Goal: Check status: Check status

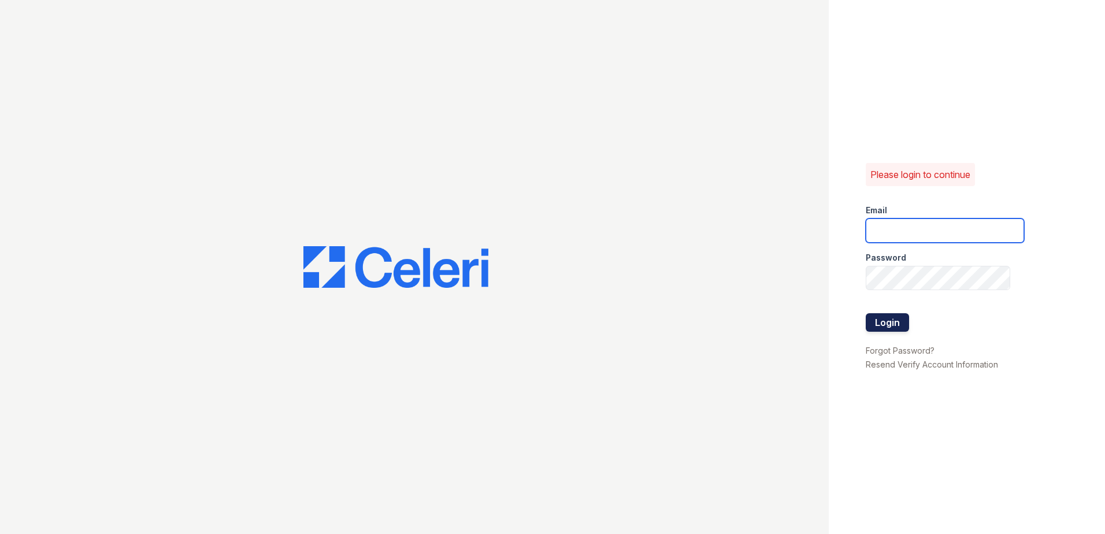
type input "summer.clark@trinity-pm.com"
click at [901, 320] on button "Login" at bounding box center [887, 322] width 43 height 18
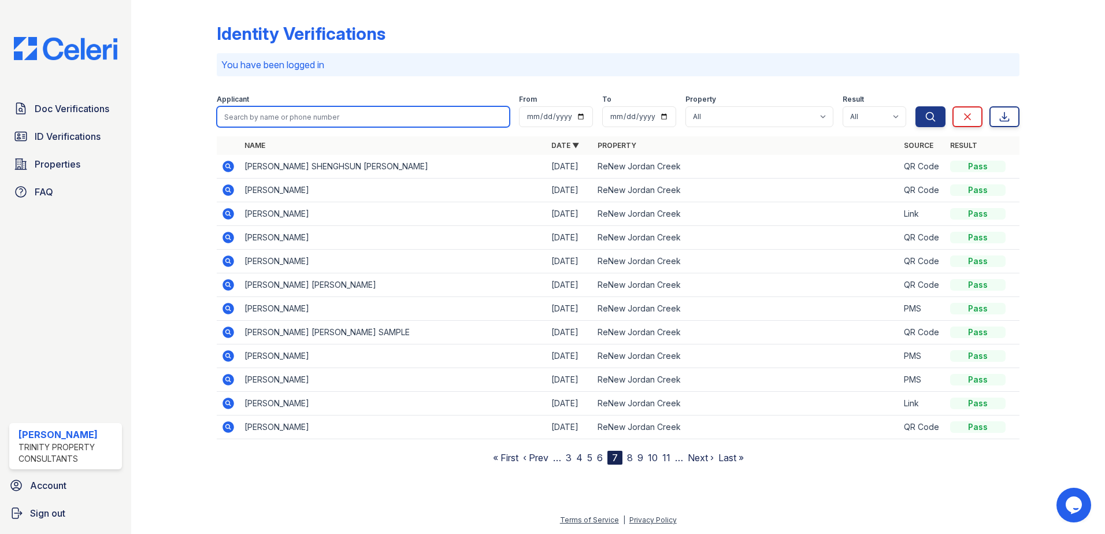
click at [368, 116] on input "search" at bounding box center [363, 116] width 293 height 21
type input "diego"
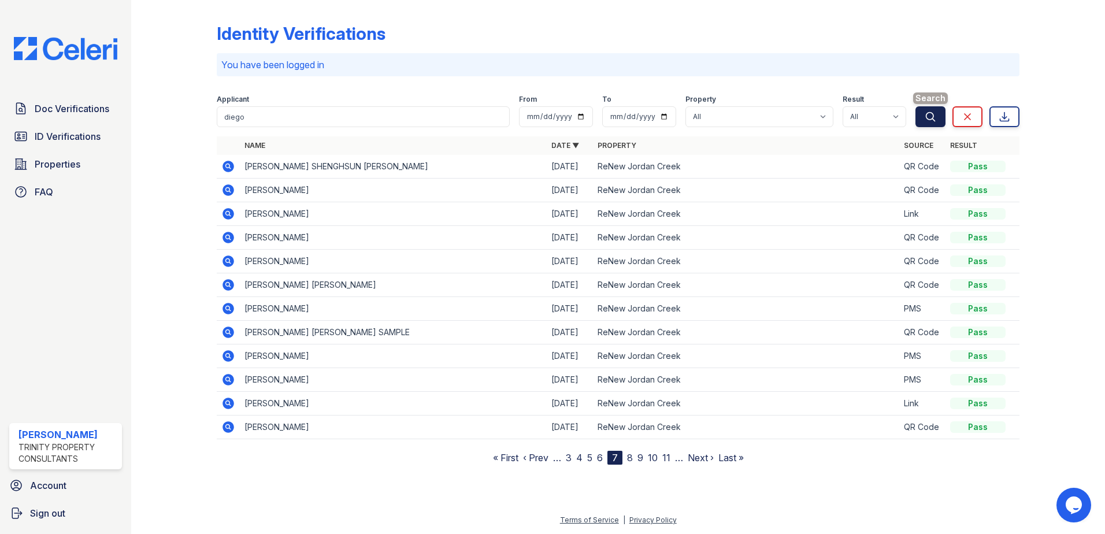
click at [936, 118] on icon "submit" at bounding box center [931, 117] width 12 height 12
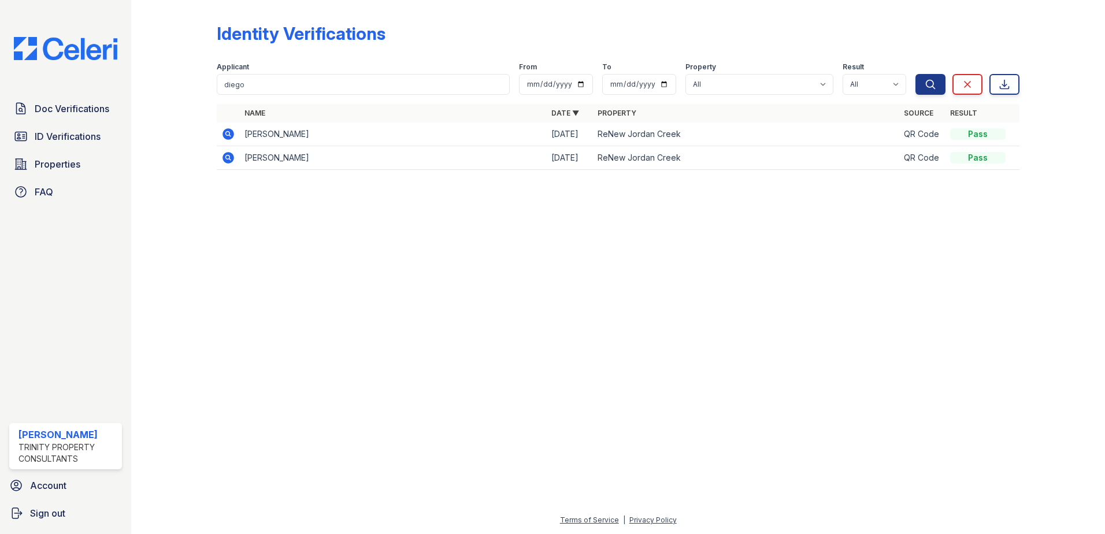
click at [231, 136] on icon at bounding box center [228, 134] width 14 height 14
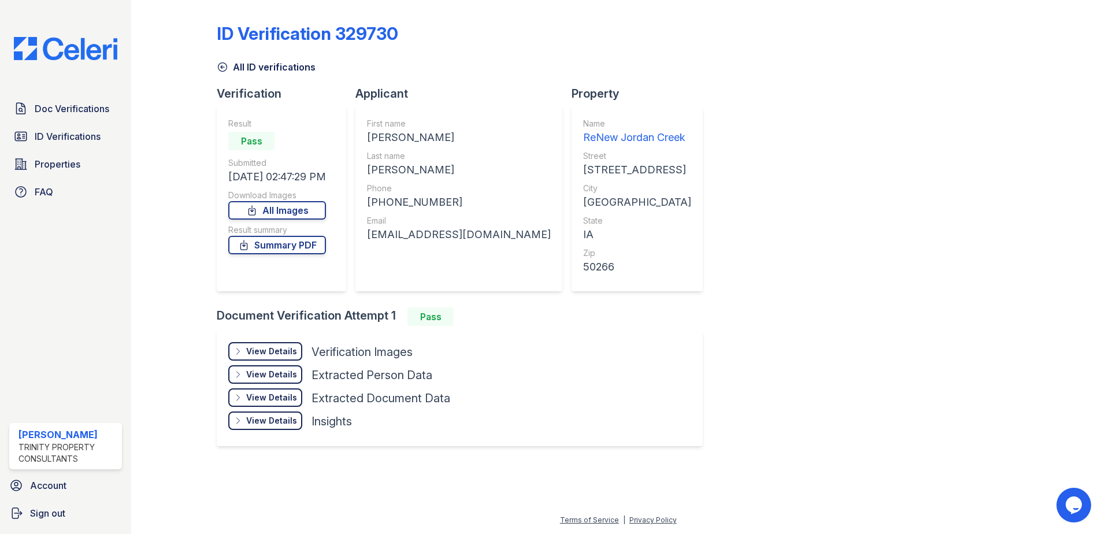
click at [258, 345] on div "View Details Details" at bounding box center [265, 351] width 74 height 18
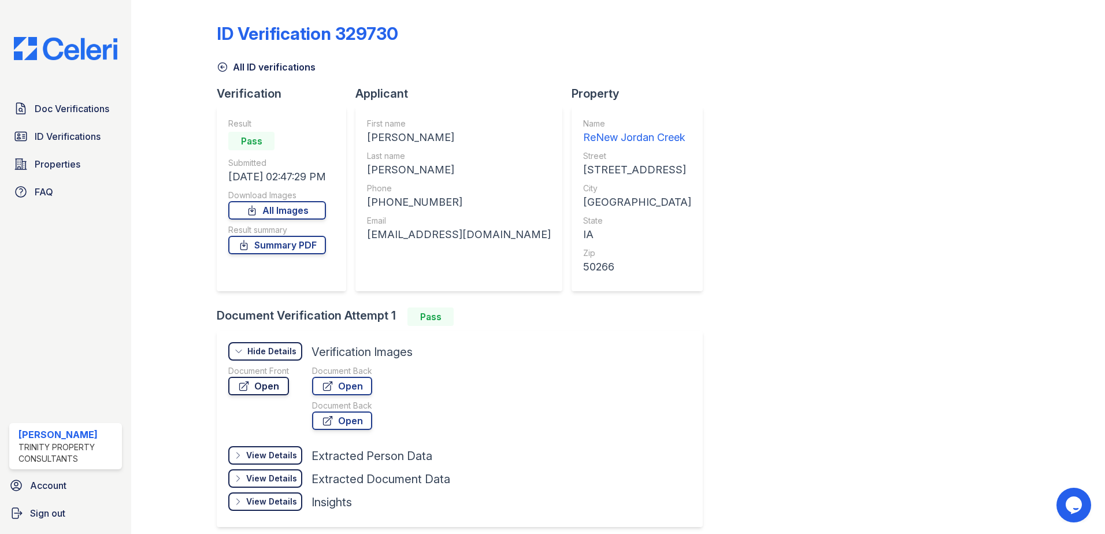
click at [253, 385] on link "Open" at bounding box center [258, 386] width 61 height 18
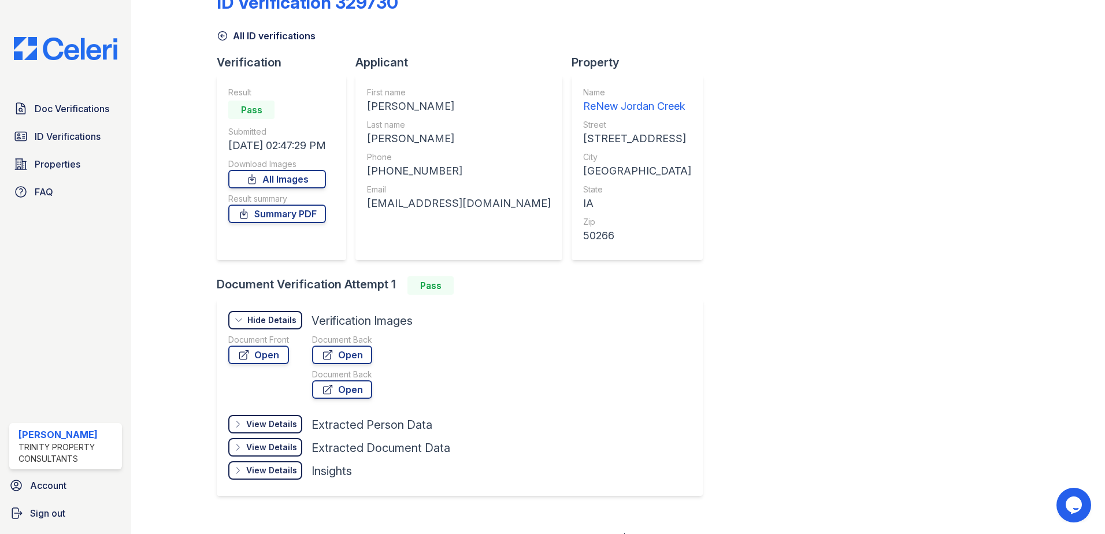
scroll to position [49, 0]
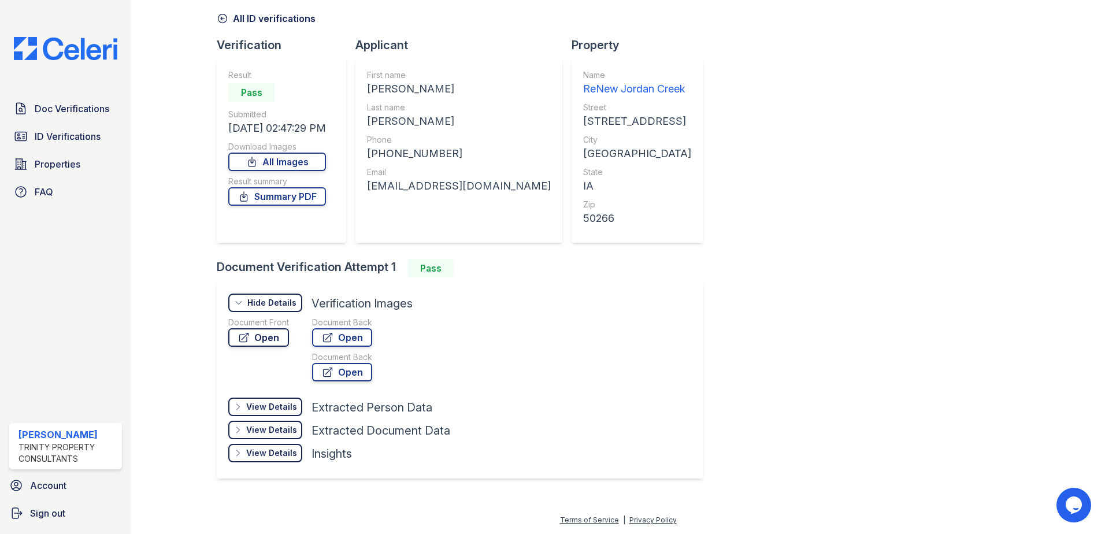
click at [266, 331] on link "Open" at bounding box center [258, 337] width 61 height 18
click at [266, 407] on div "View Details" at bounding box center [271, 407] width 51 height 12
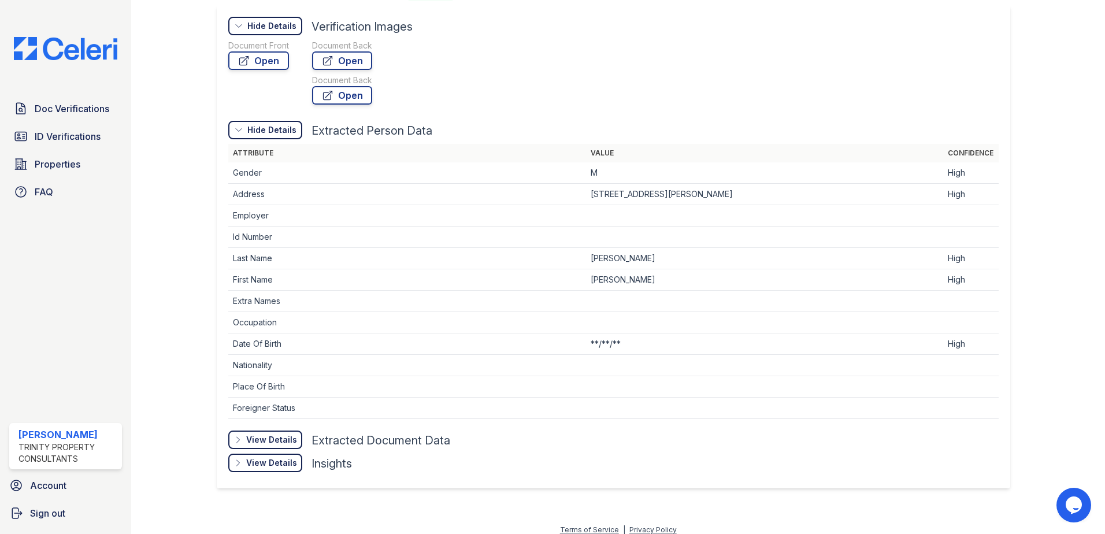
scroll to position [335, 0]
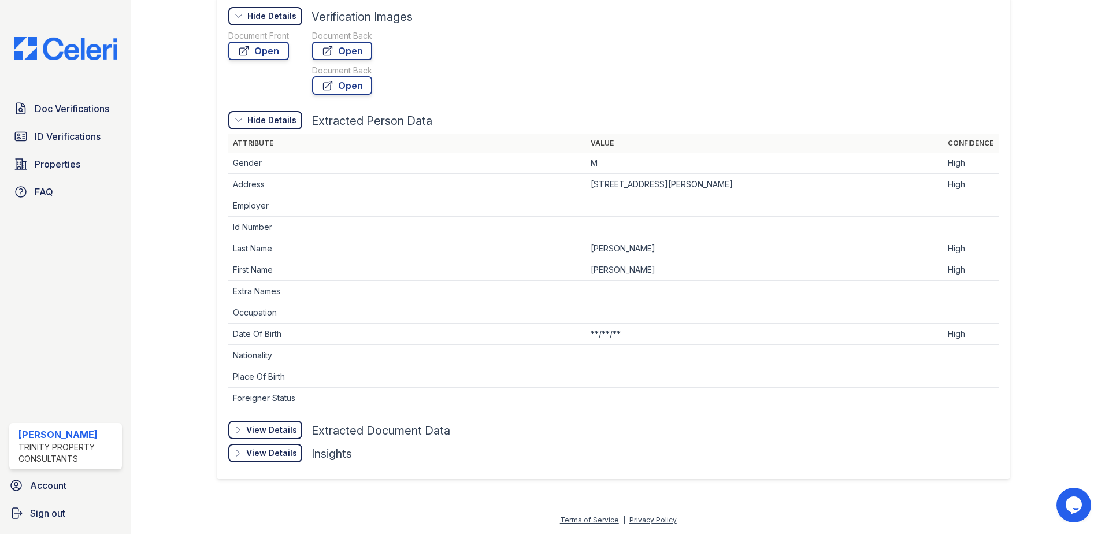
click at [264, 431] on div "View Details" at bounding box center [271, 430] width 51 height 12
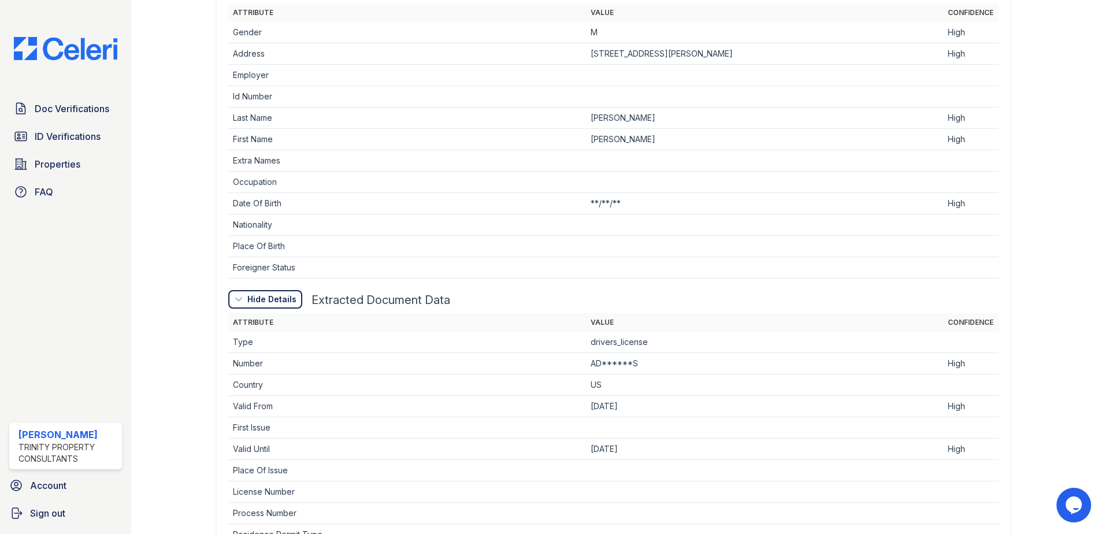
scroll to position [579, 0]
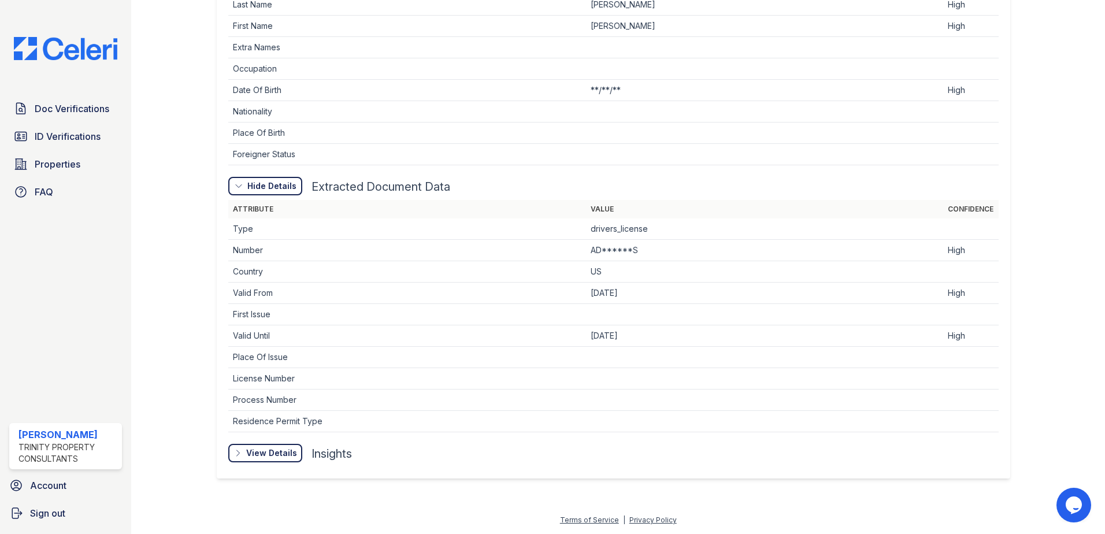
click at [272, 453] on div "View Details" at bounding box center [271, 453] width 51 height 12
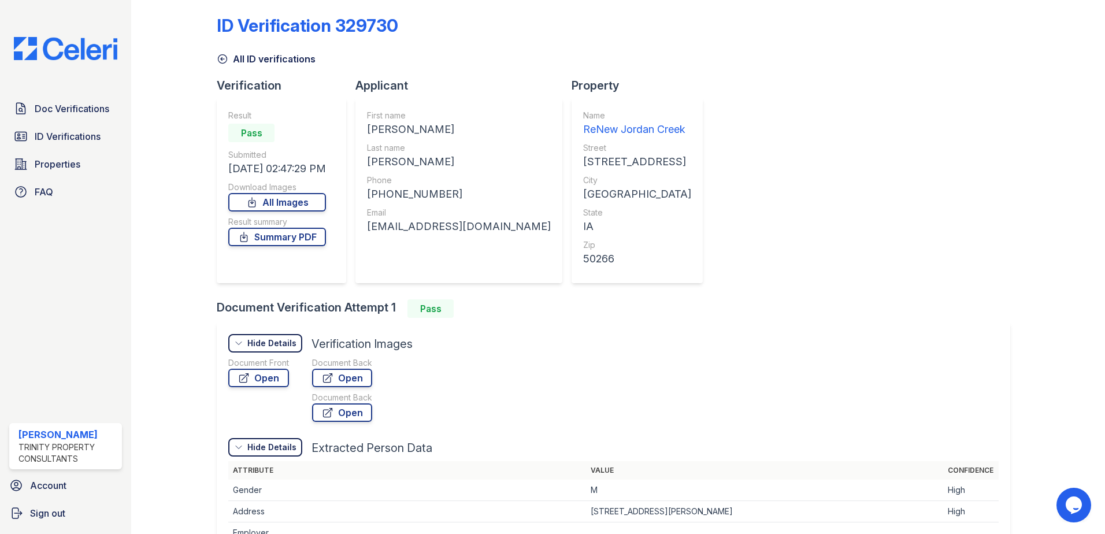
scroll to position [0, 0]
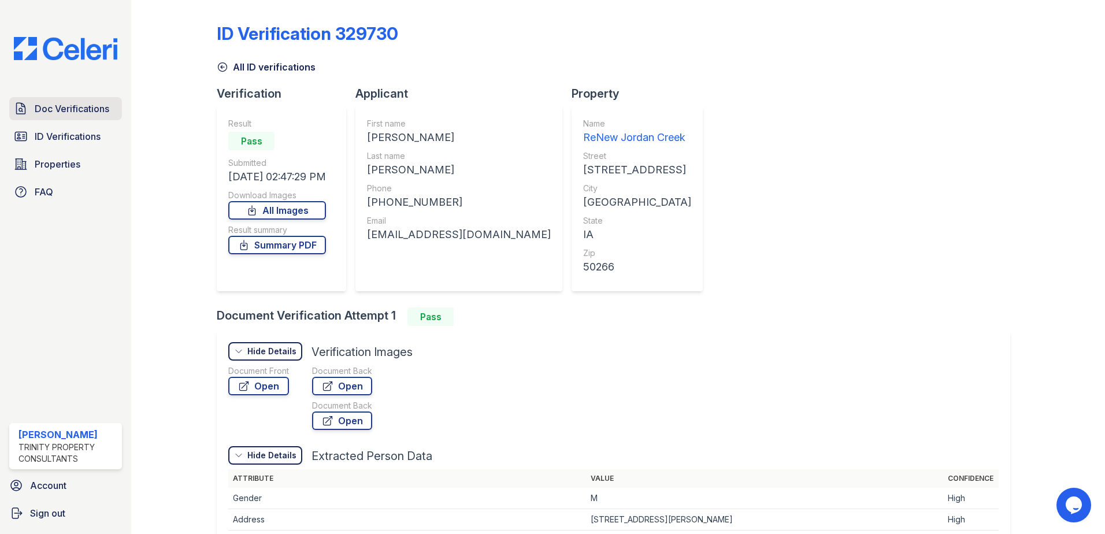
click at [36, 109] on span "Doc Verifications" at bounding box center [72, 109] width 75 height 14
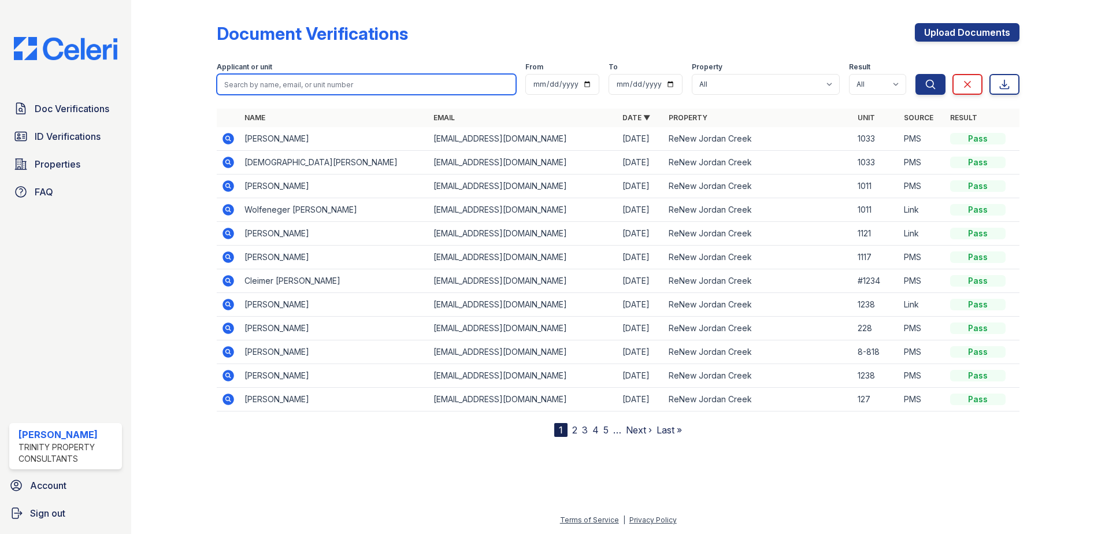
click at [355, 88] on input "search" at bounding box center [366, 84] width 299 height 21
type input "diego"
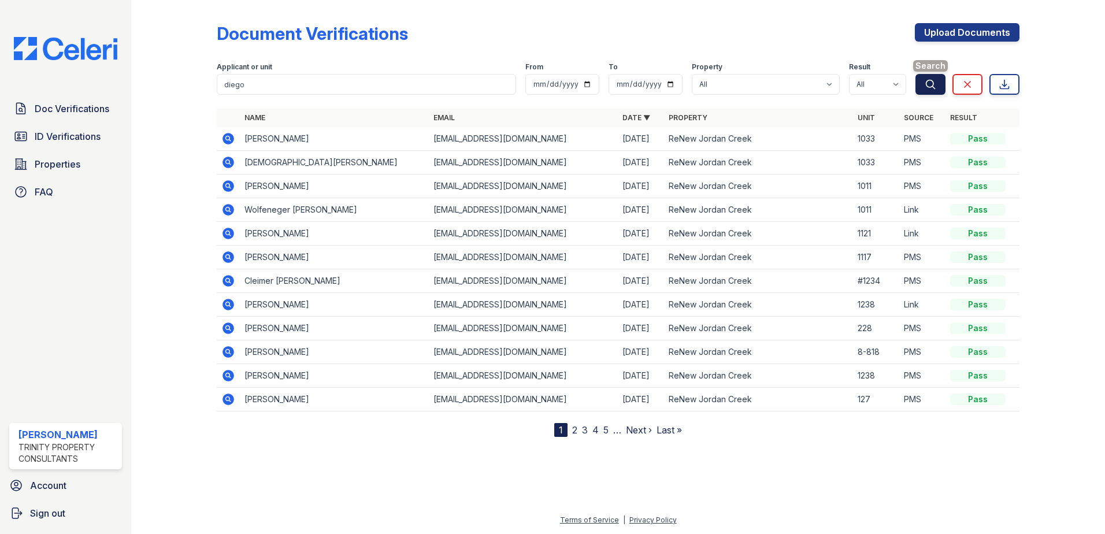
click at [925, 75] on button "Search" at bounding box center [930, 84] width 30 height 21
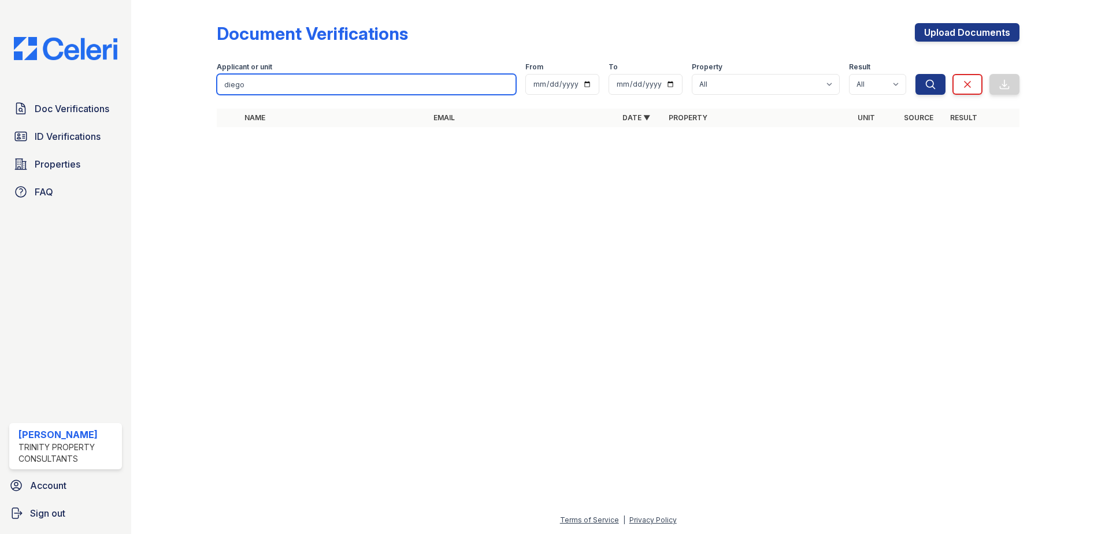
drag, startPoint x: 309, startPoint y: 80, endPoint x: 215, endPoint y: 81, distance: 93.6
click at [215, 81] on div "Document Verifications Upload Documents Filter Applicant or unit diego From To …" at bounding box center [618, 78] width 937 height 157
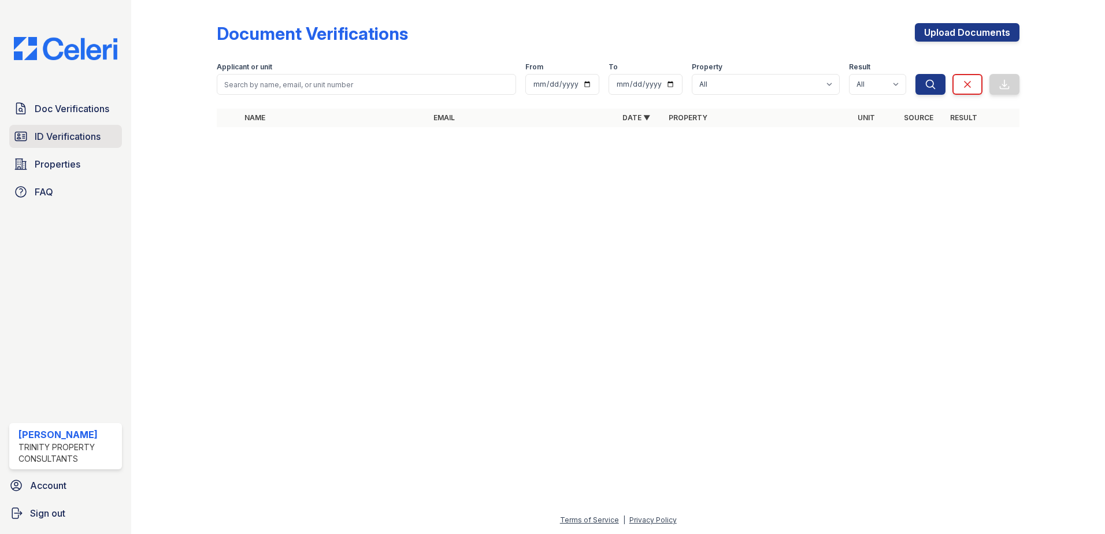
click at [73, 139] on span "ID Verifications" at bounding box center [68, 136] width 66 height 14
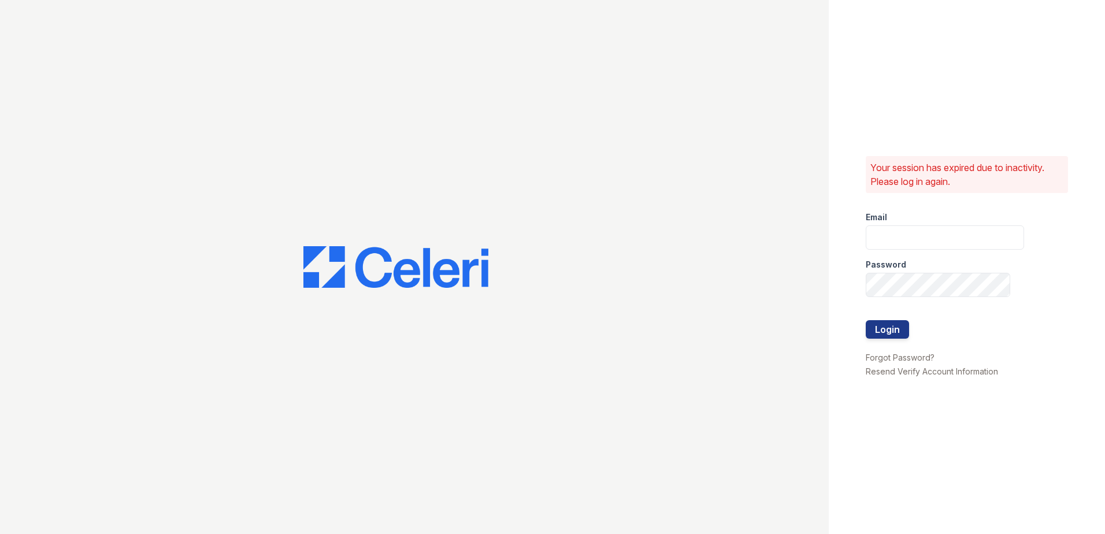
type input "summer.clark@trinity-pm.com"
click at [872, 333] on button "Login" at bounding box center [887, 329] width 43 height 18
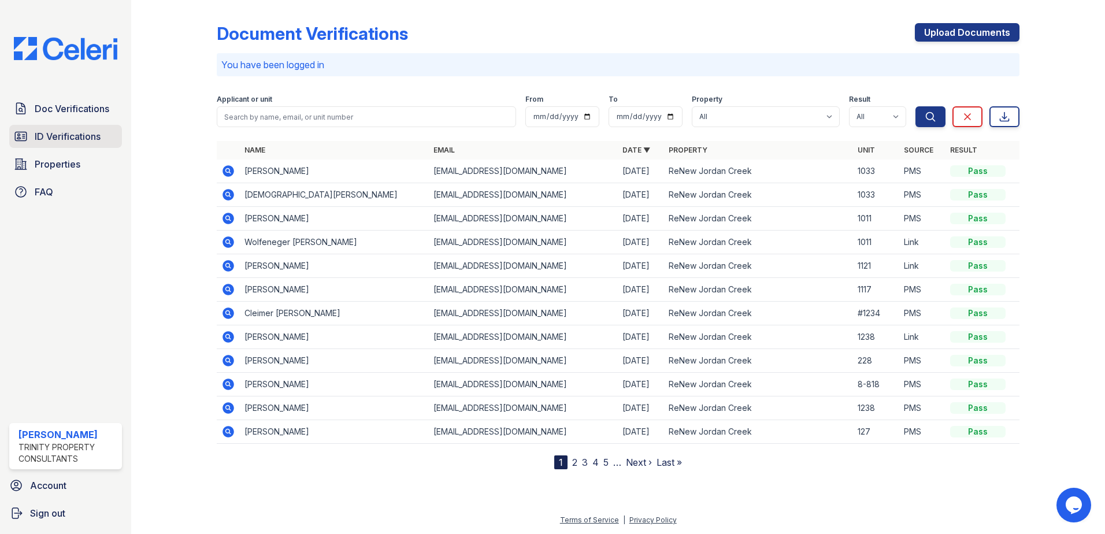
click at [92, 131] on span "ID Verifications" at bounding box center [68, 136] width 66 height 14
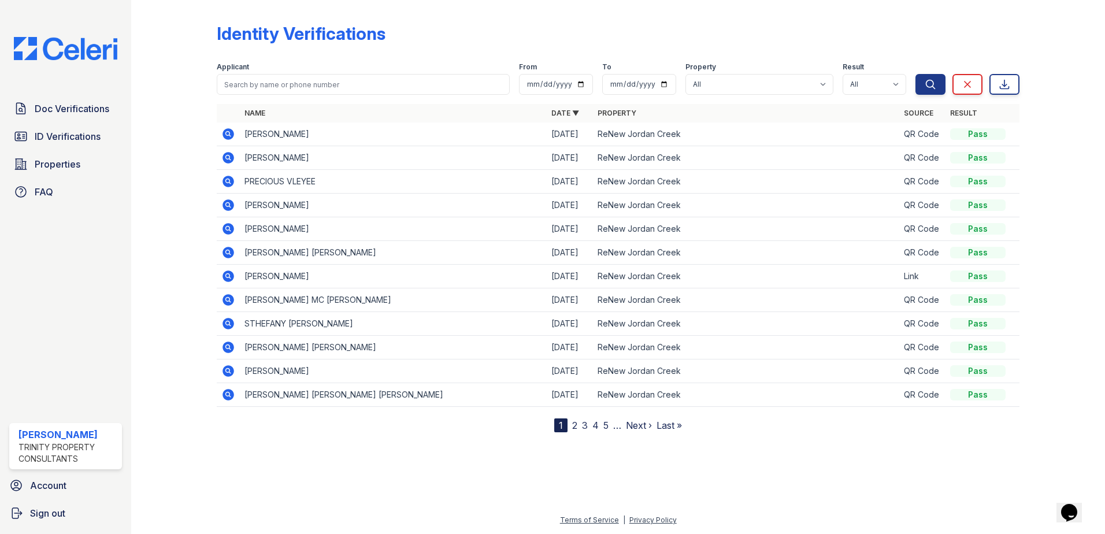
click at [228, 137] on icon at bounding box center [229, 134] width 12 height 12
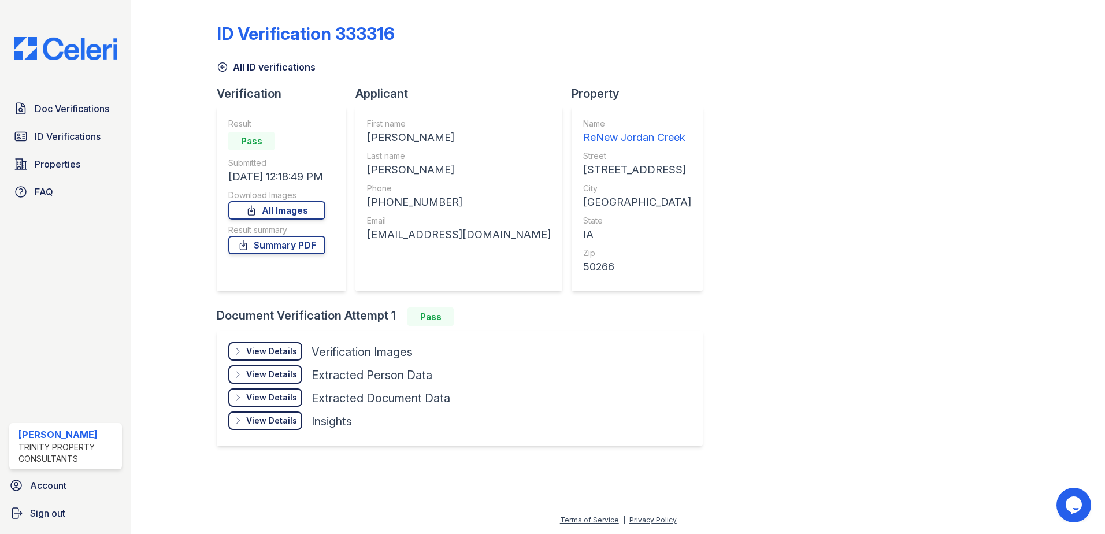
click at [288, 347] on div "View Details" at bounding box center [271, 352] width 51 height 12
